Goal: Information Seeking & Learning: Learn about a topic

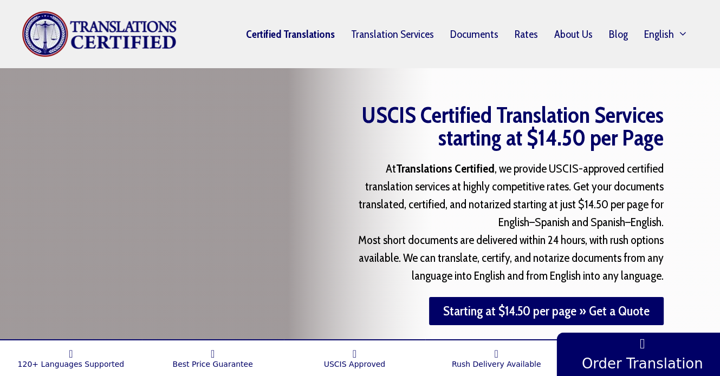
click at [295, 38] on link "Certified Translations" at bounding box center [290, 34] width 105 height 25
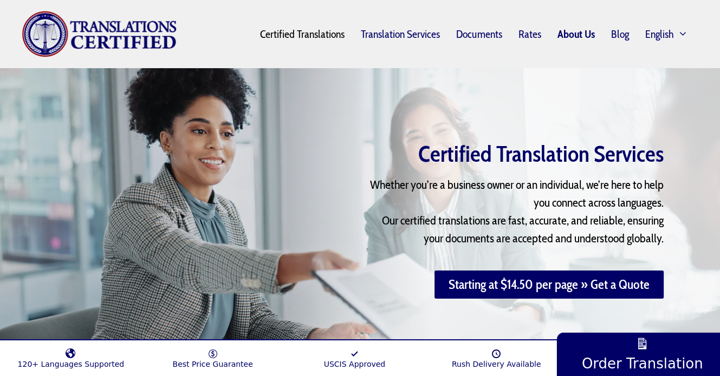
click at [565, 34] on link "About Us" at bounding box center [576, 34] width 54 height 25
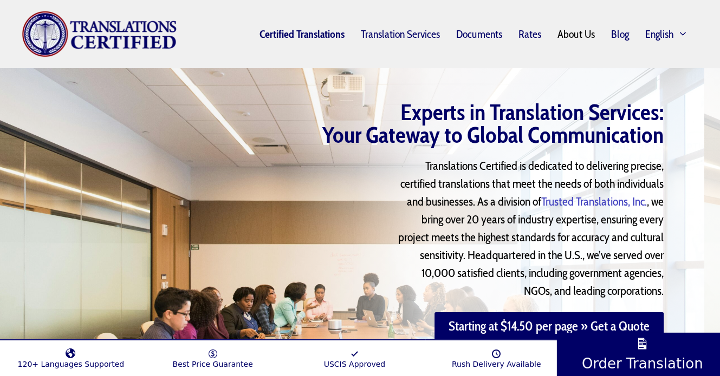
click at [318, 40] on link "Certified Translations" at bounding box center [301, 34] width 101 height 25
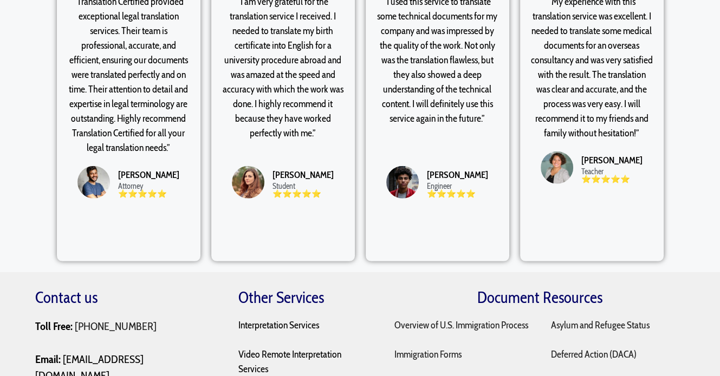
scroll to position [2738, 0]
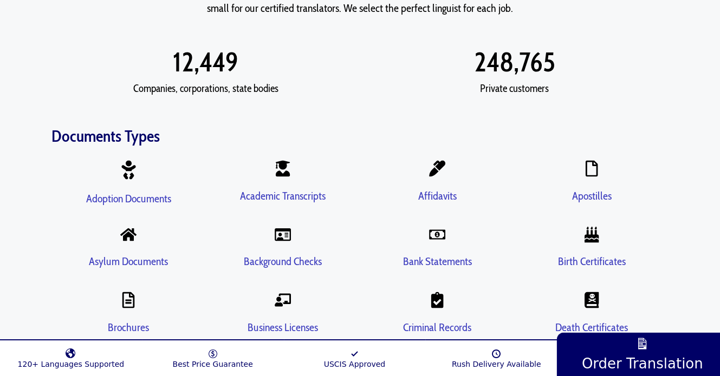
scroll to position [1919, 0]
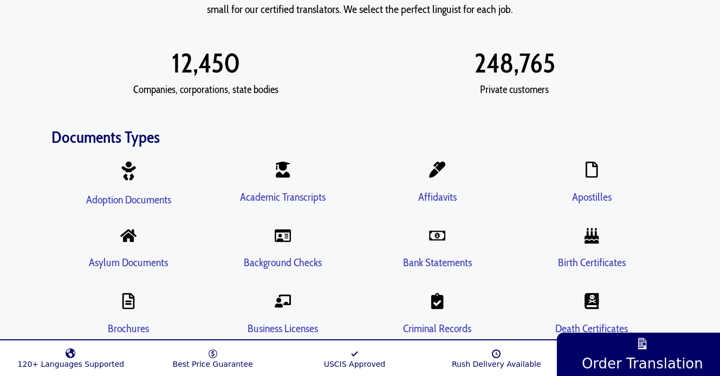
click at [306, 191] on link "Academic Transcripts" at bounding box center [283, 197] width 86 height 13
